Goal: Task Accomplishment & Management: Manage account settings

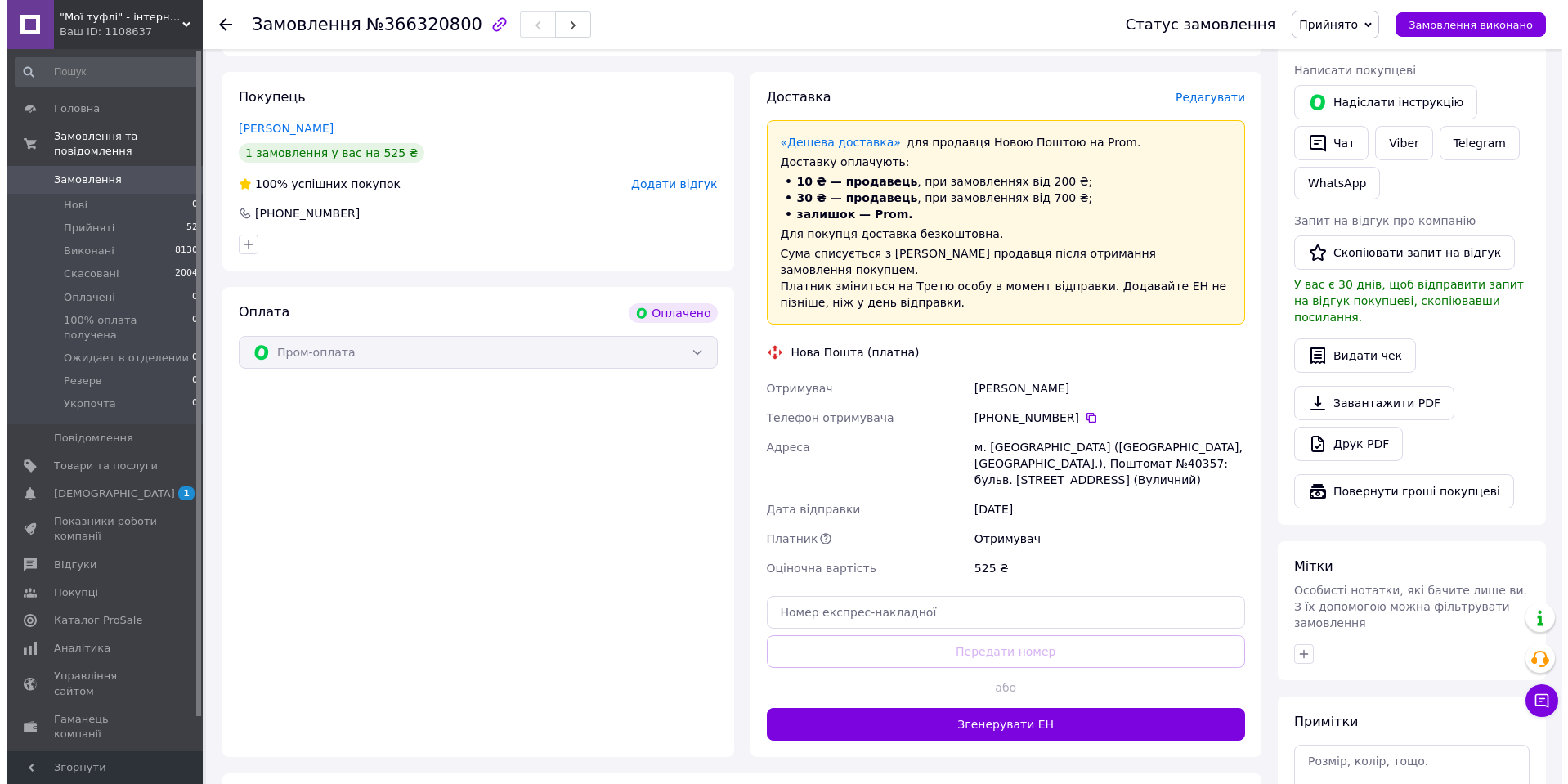
scroll to position [327, 0]
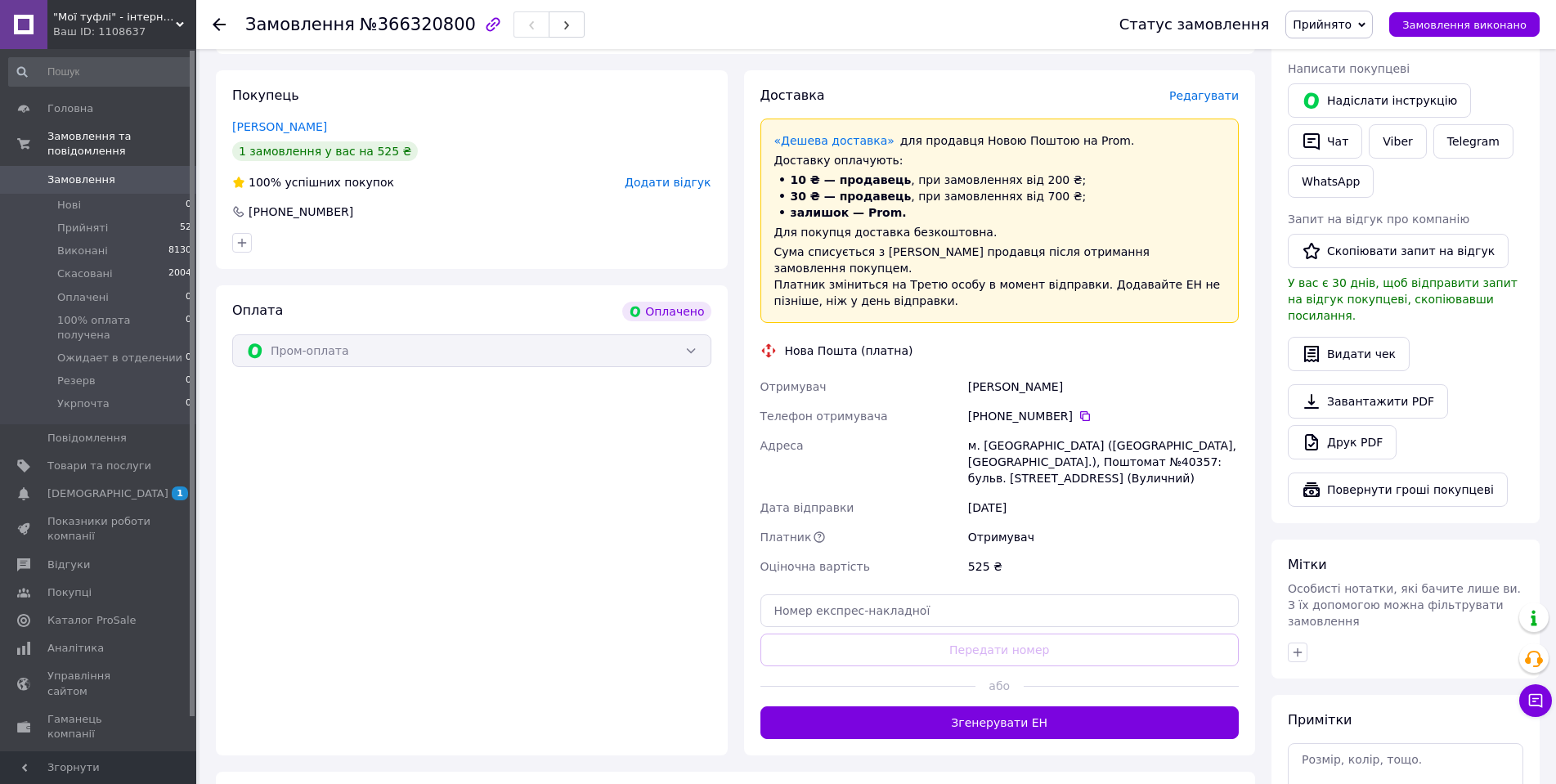
click at [1201, 97] on span "Редагувати" at bounding box center [1204, 96] width 69 height 13
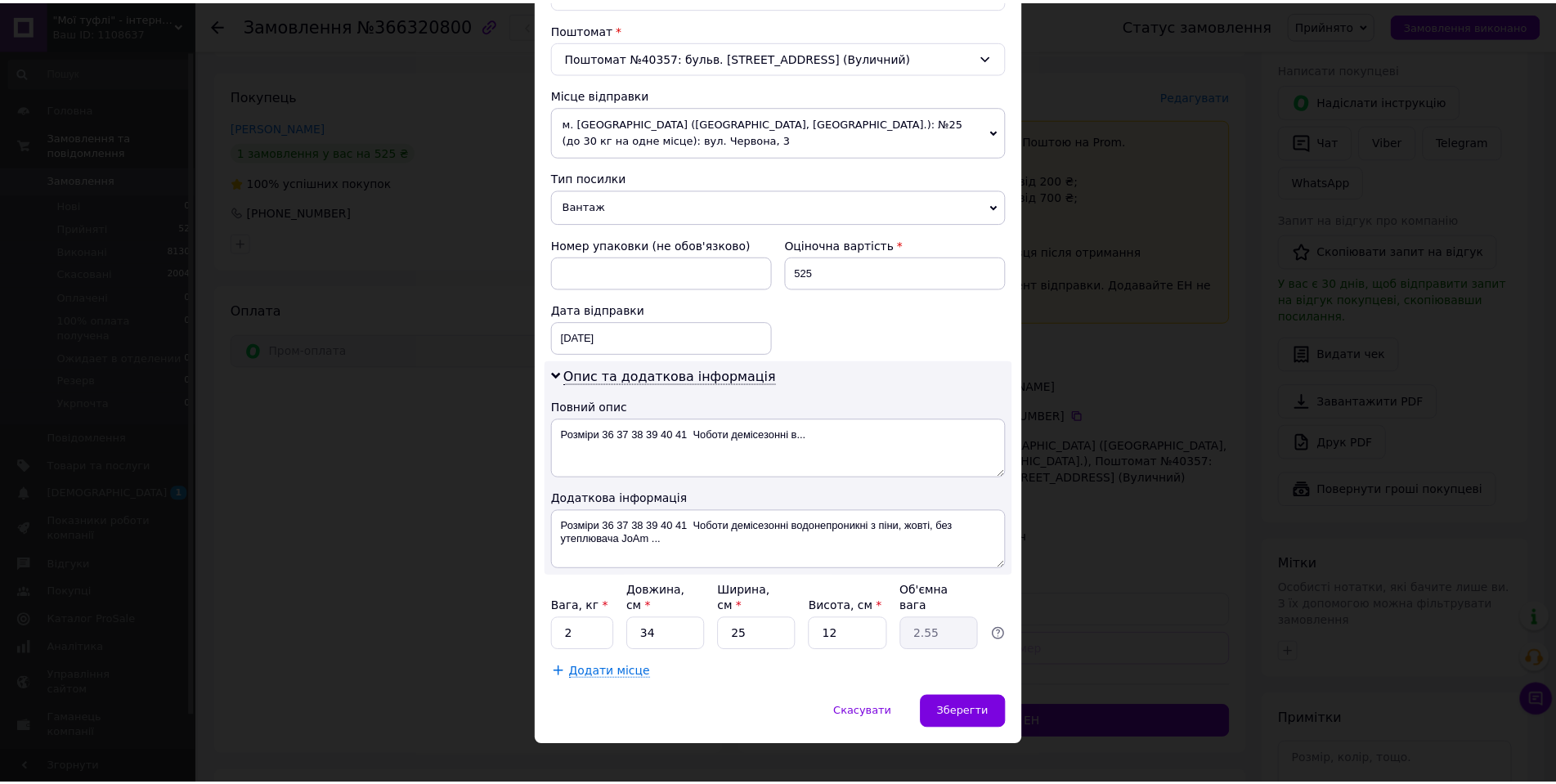
scroll to position [501, 0]
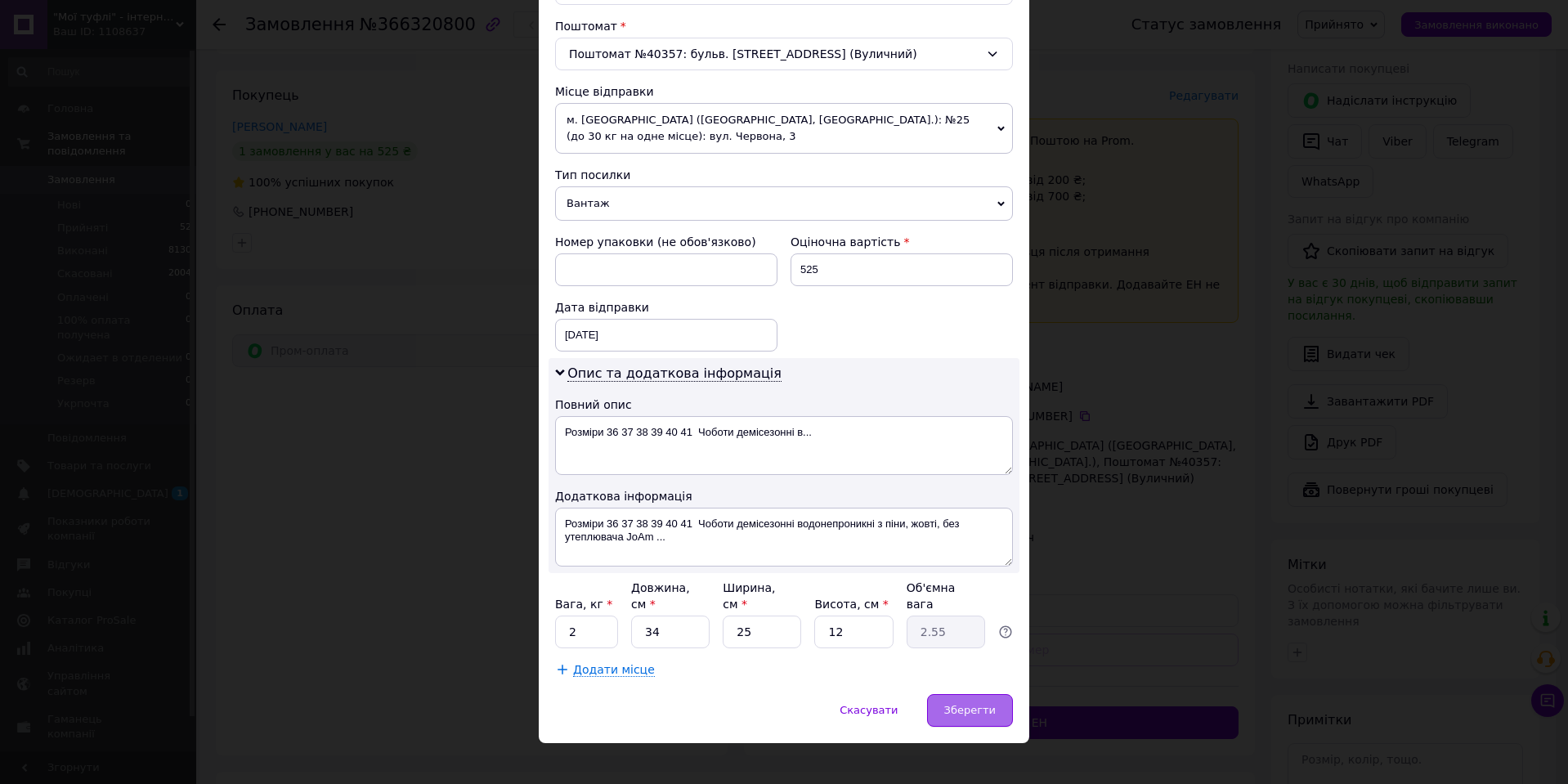
click at [976, 704] on span "Зберегти" at bounding box center [969, 709] width 51 height 12
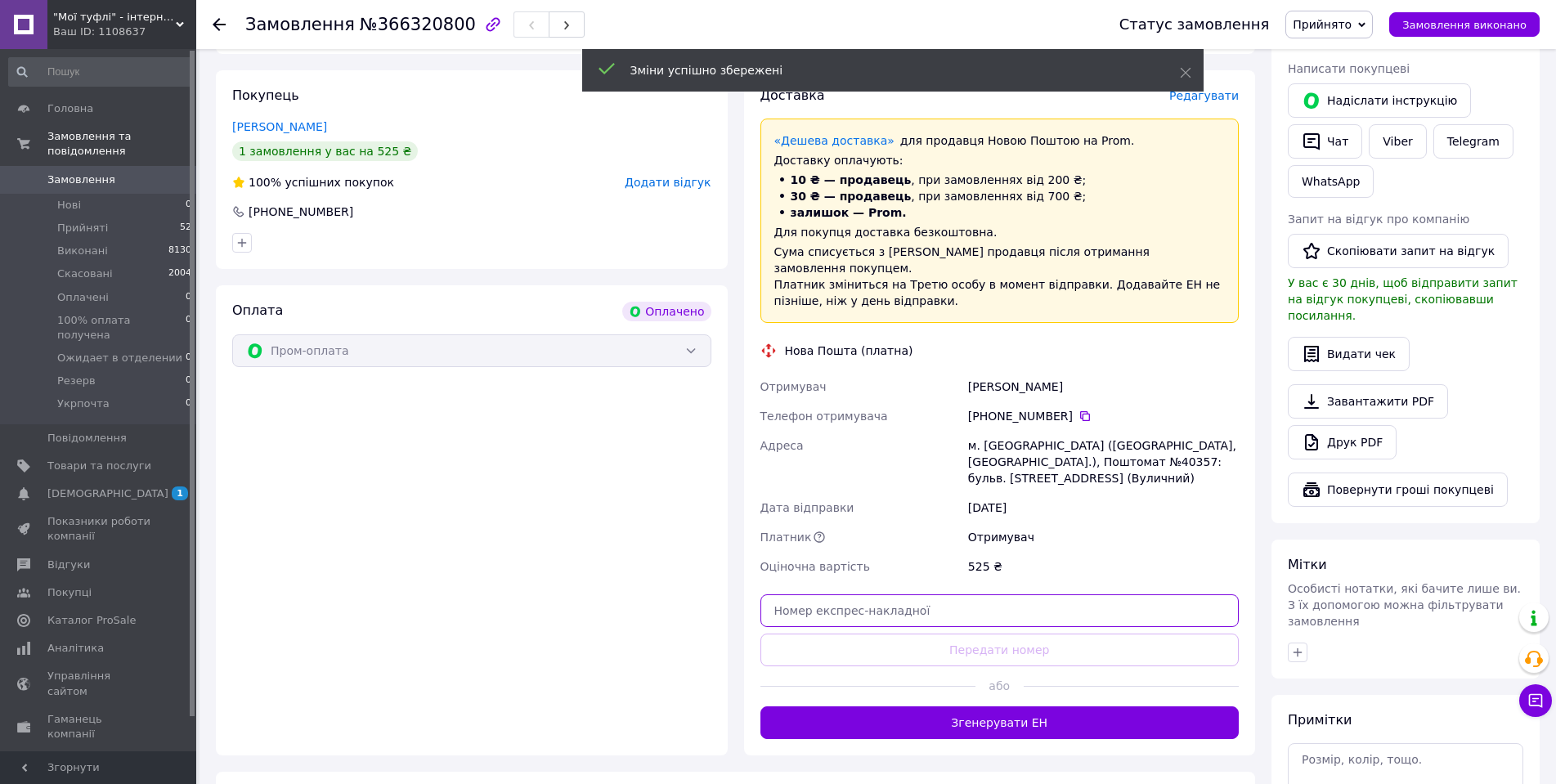
click at [917, 595] on input "text" at bounding box center [1000, 610] width 479 height 33
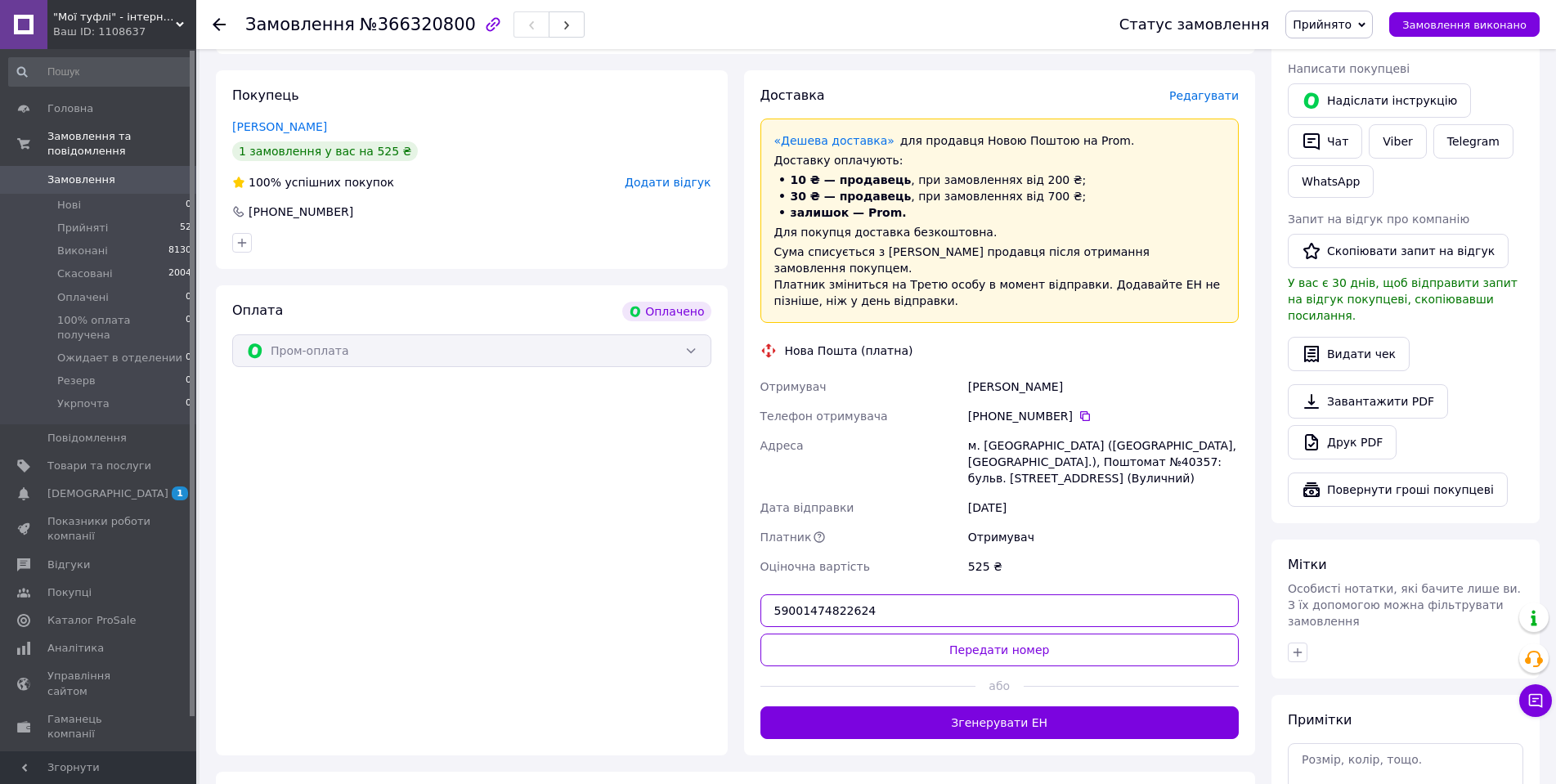
drag, startPoint x: 869, startPoint y: 593, endPoint x: 767, endPoint y: 598, distance: 102.1
click at [767, 598] on input "59001474822624" at bounding box center [1000, 610] width 479 height 33
type input "59001474822624"
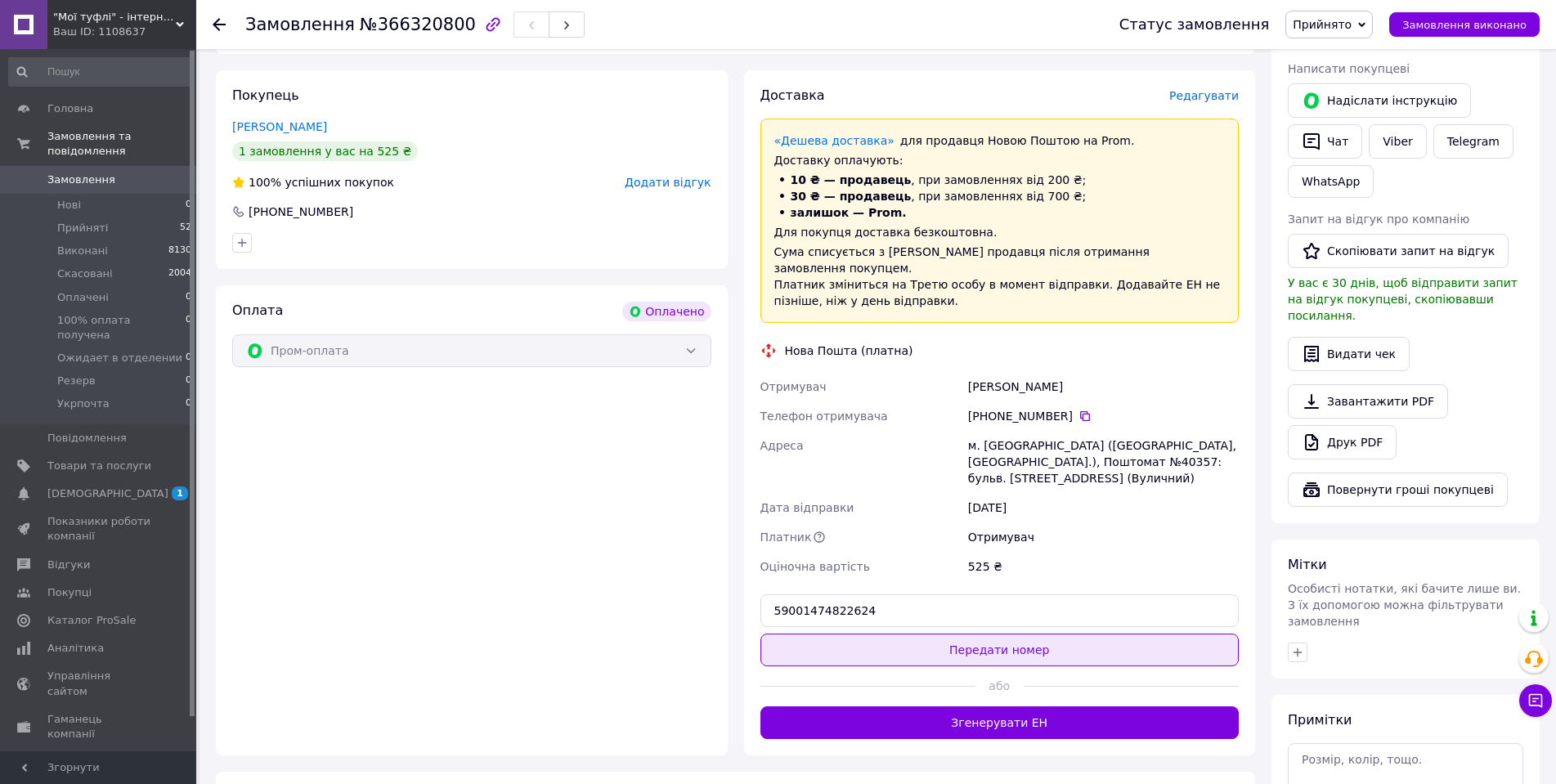
click at [1053, 636] on button "Передати номер" at bounding box center [1000, 650] width 479 height 33
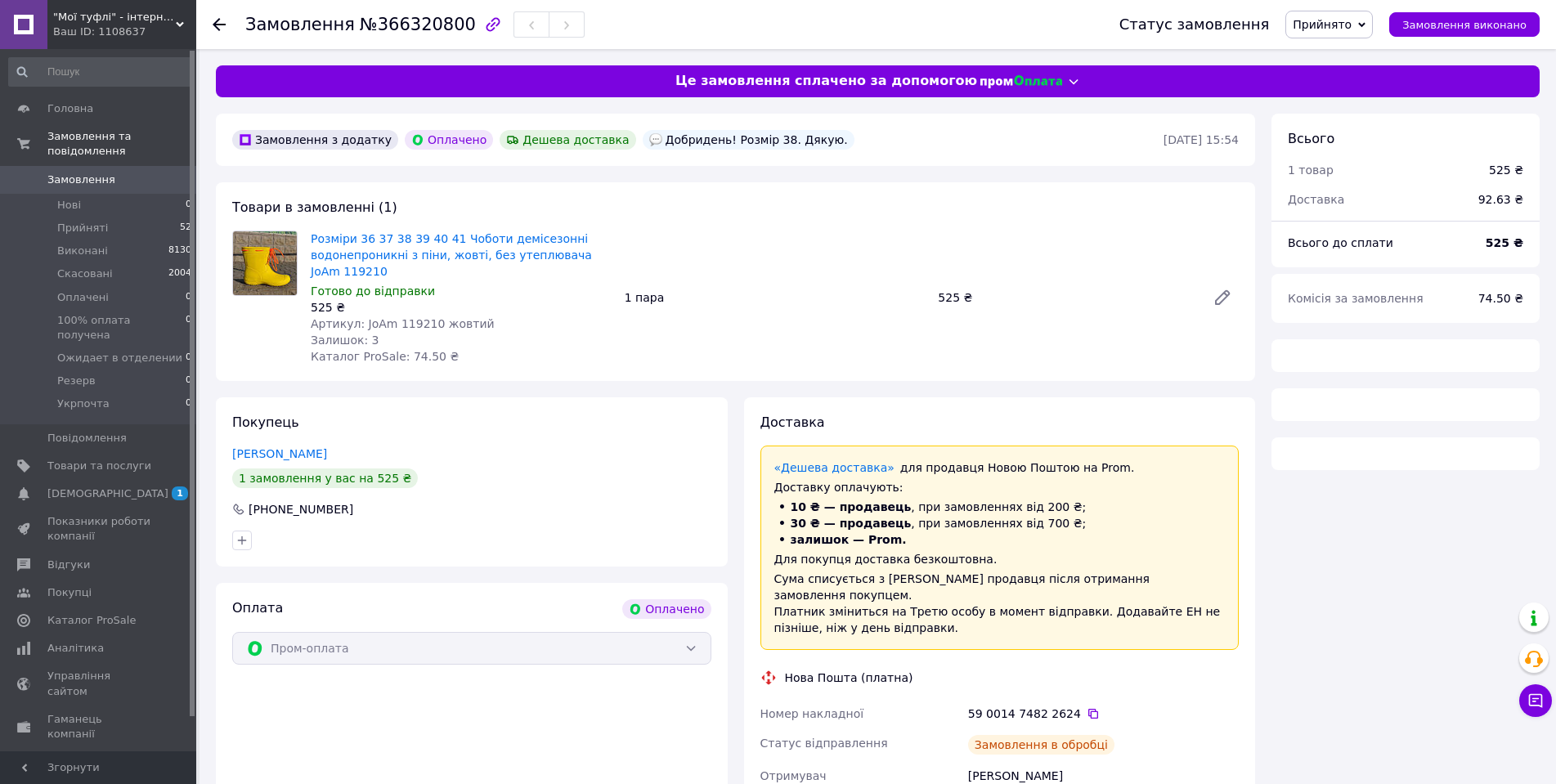
scroll to position [294, 0]
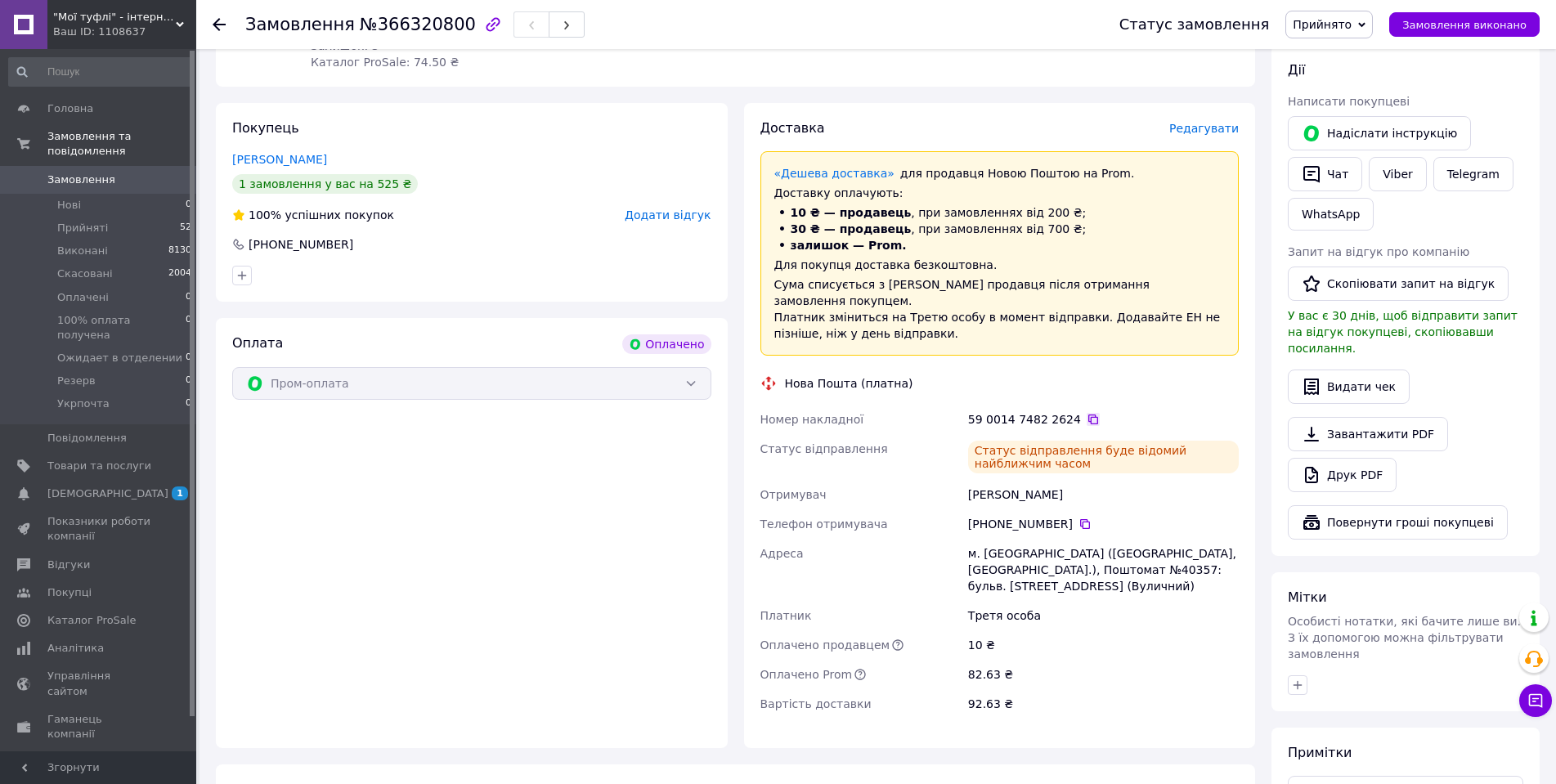
click at [1087, 413] on icon at bounding box center [1094, 419] width 13 height 13
click at [535, 307] on div "Покупець Варламова Валерія 1 замовлення у вас на 525 ₴ 100% успішних покупок До…" at bounding box center [471, 425] width 512 height 645
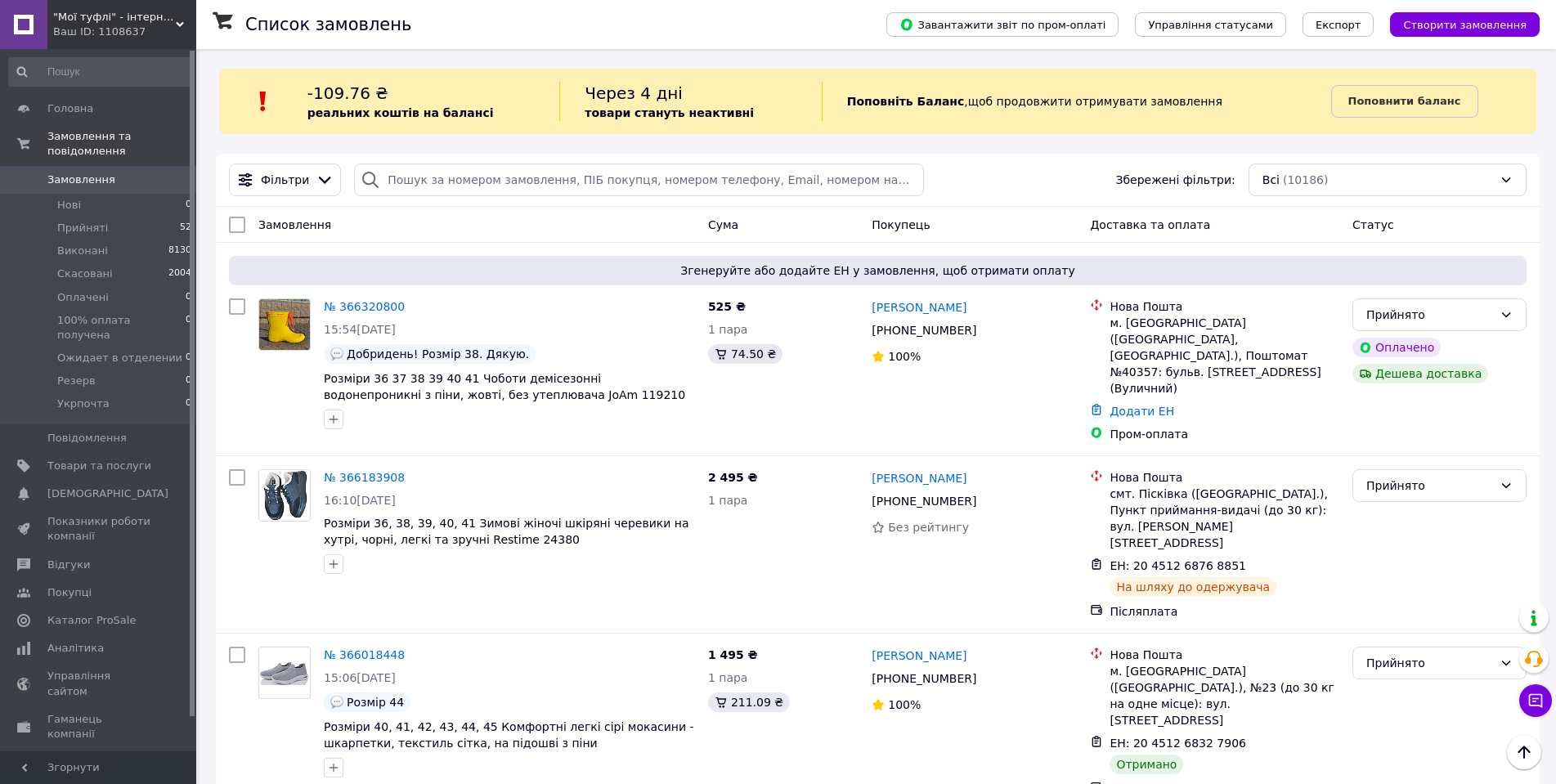
scroll to position [82, 0]
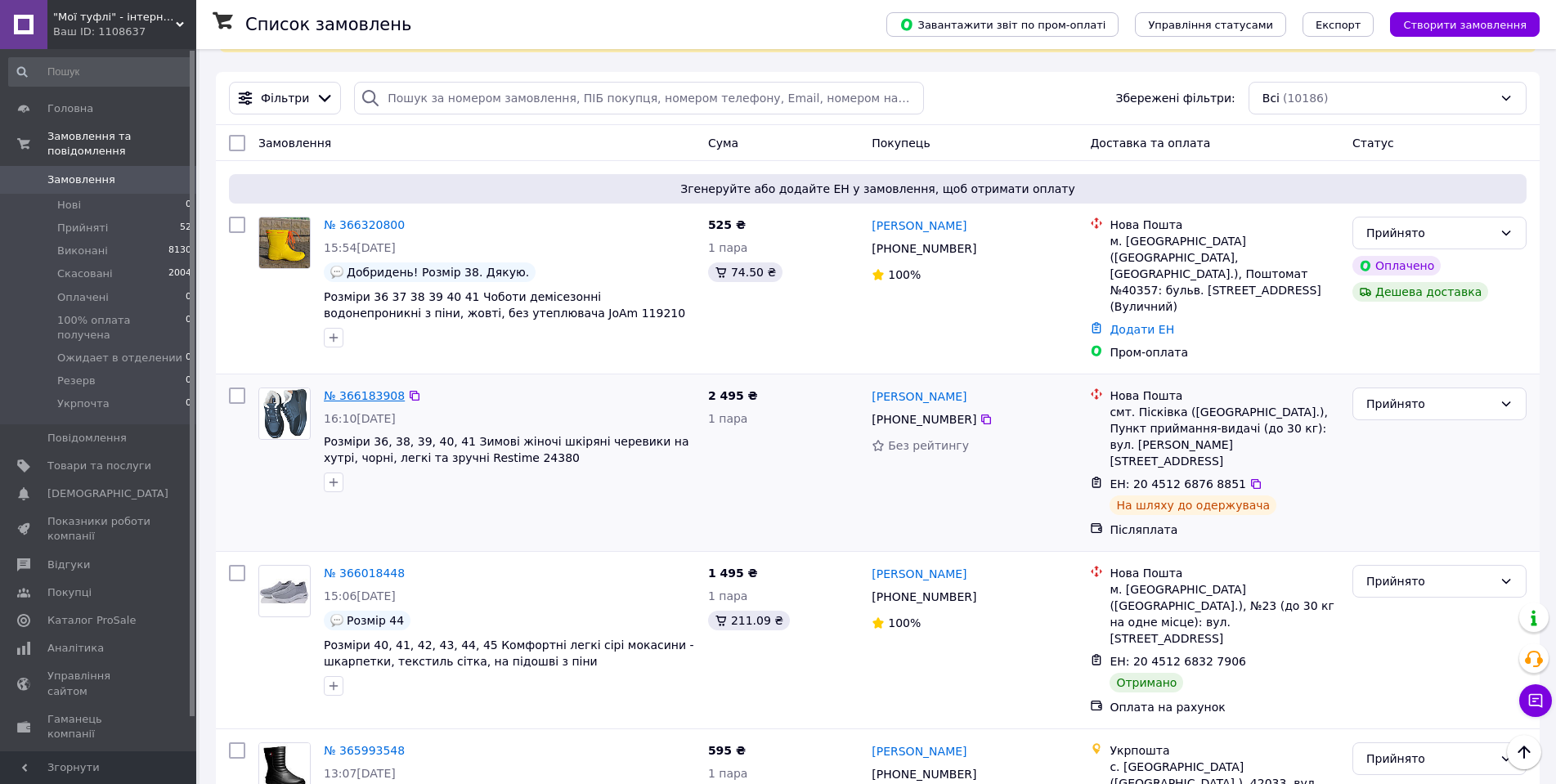
click at [357, 389] on link "№ 366183908" at bounding box center [364, 396] width 81 height 13
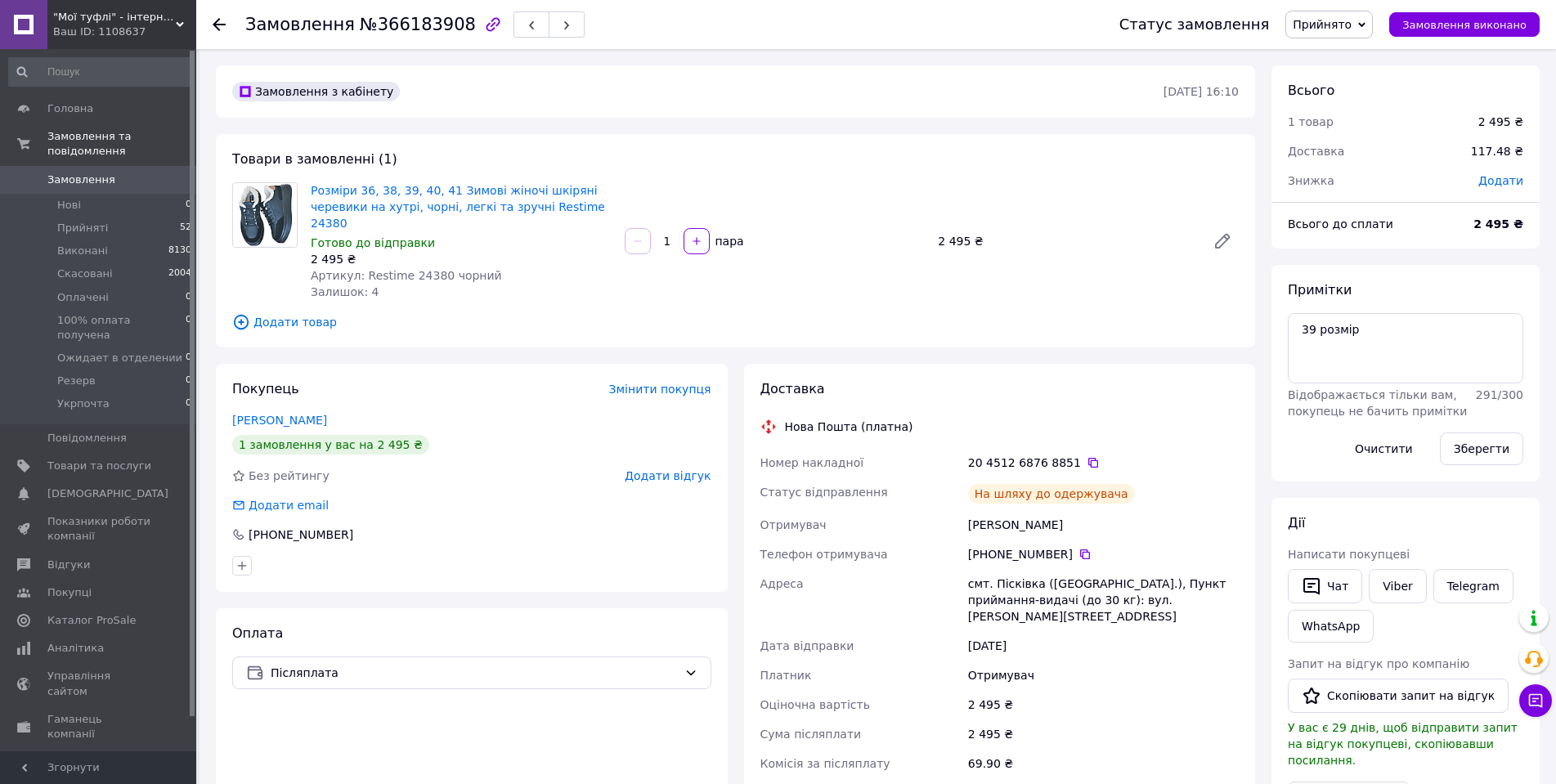
drag, startPoint x: 767, startPoint y: 76, endPoint x: 746, endPoint y: 76, distance: 21.0
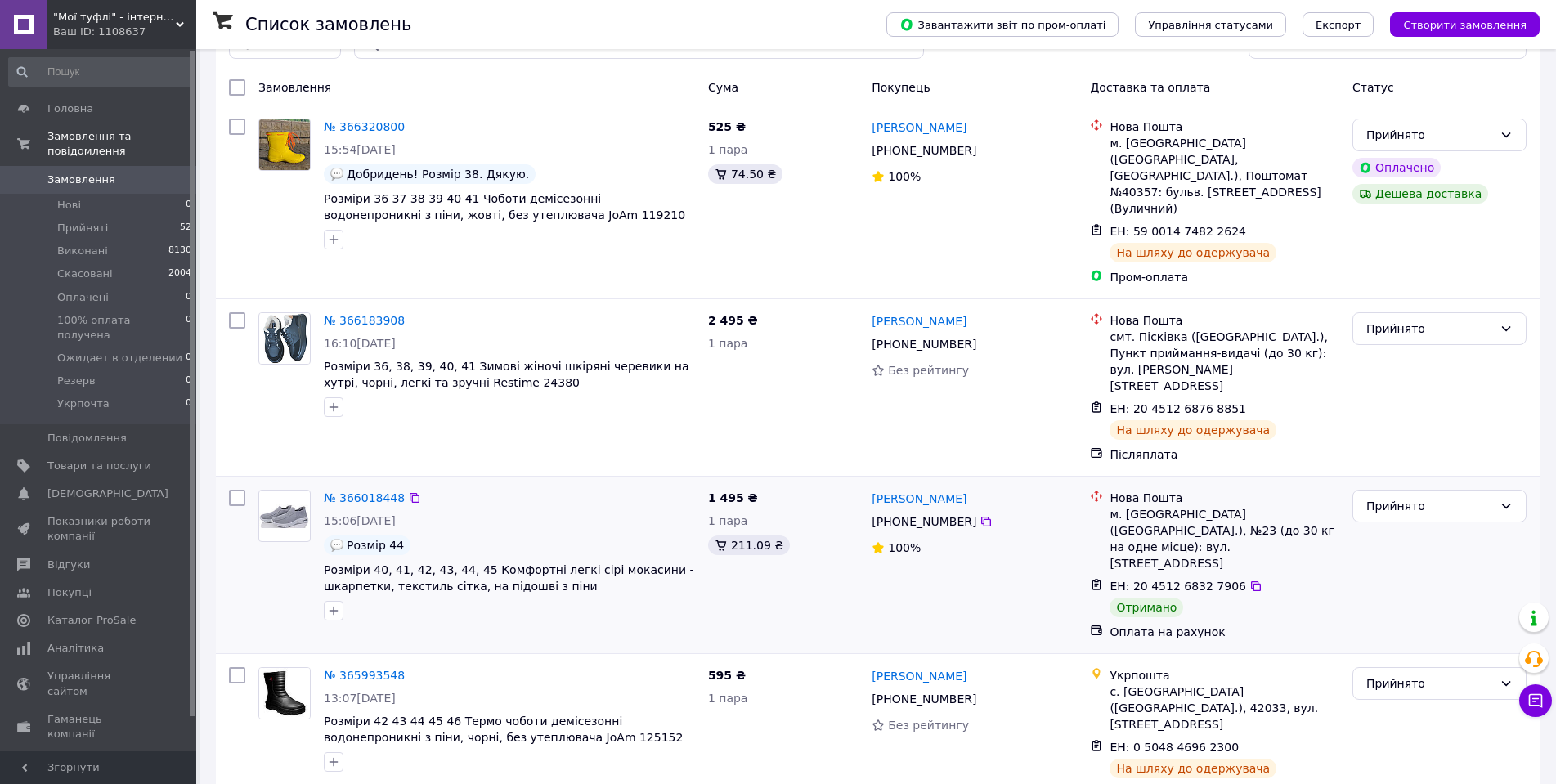
scroll to position [409, 0]
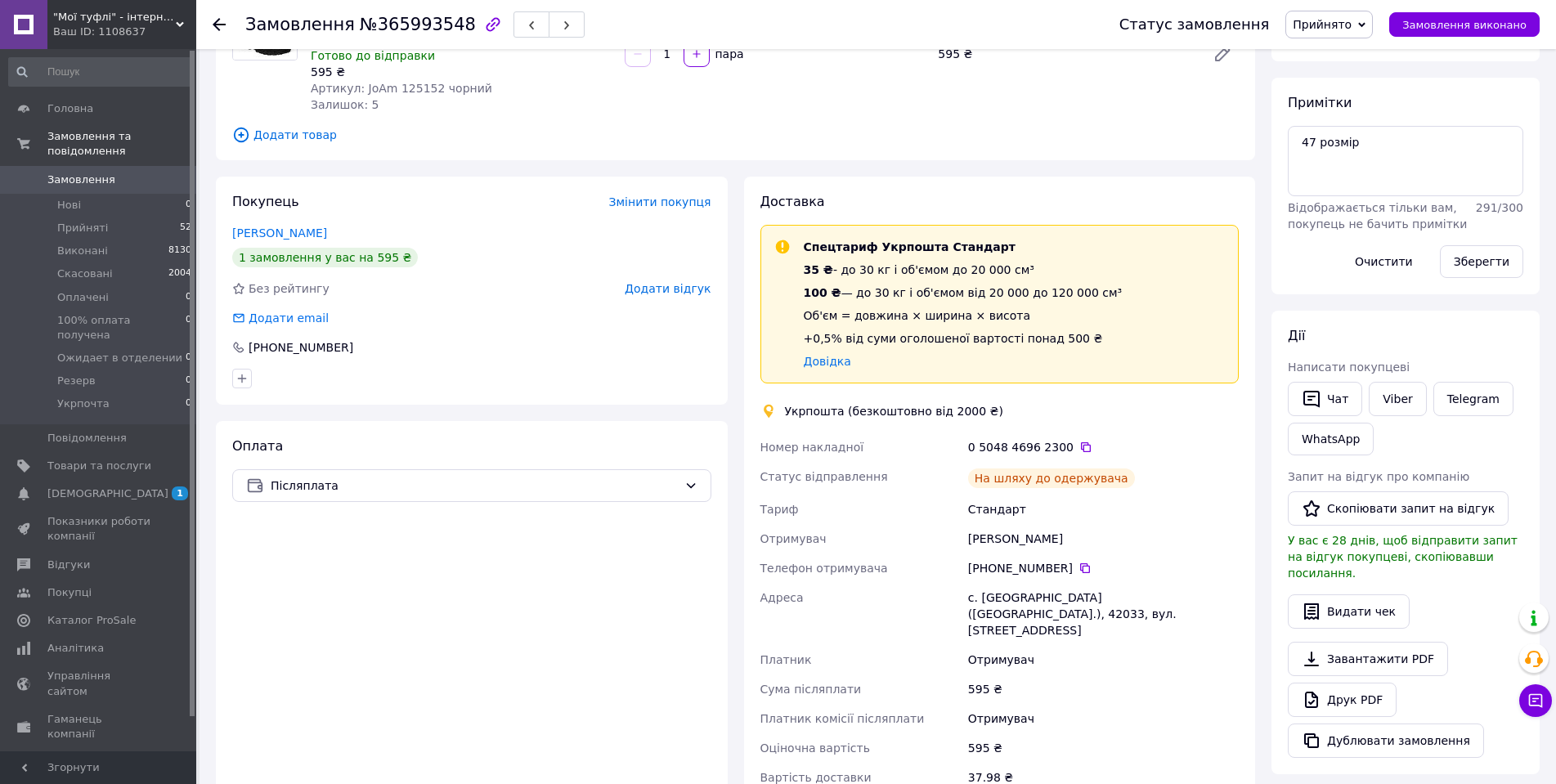
scroll to position [245, 0]
